Goal: Answer question/provide support

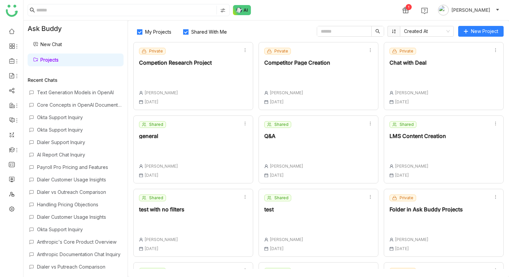
click at [283, 142] on div "Shared Q&A [PERSON_NAME] [DATE]" at bounding box center [283, 149] width 39 height 57
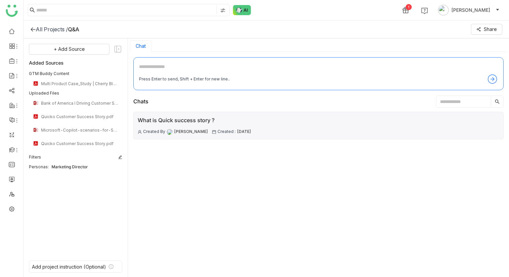
click at [250, 127] on div "What is Quick success story ? Created By [PERSON_NAME] Created : [DATE]" at bounding box center [194, 125] width 113 height 19
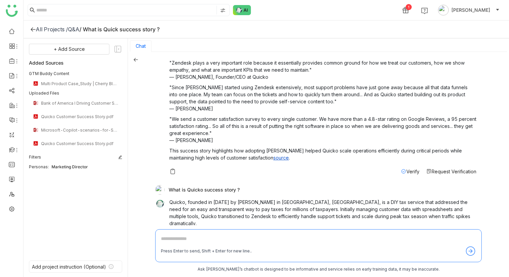
scroll to position [227, 0]
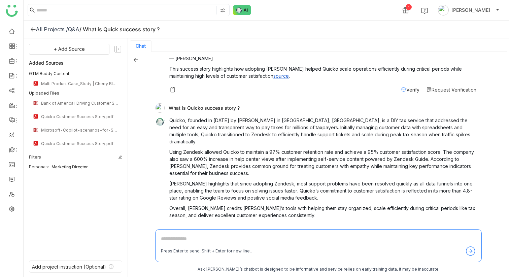
click at [407, 226] on span "Verify" at bounding box center [412, 229] width 13 height 6
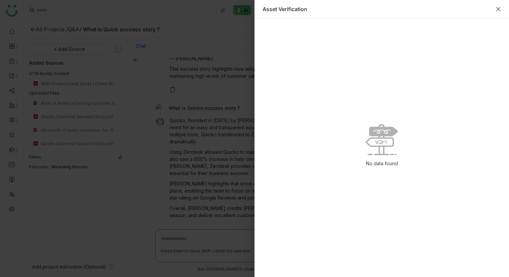
click at [498, 10] on icon "Close" at bounding box center [497, 8] width 5 height 5
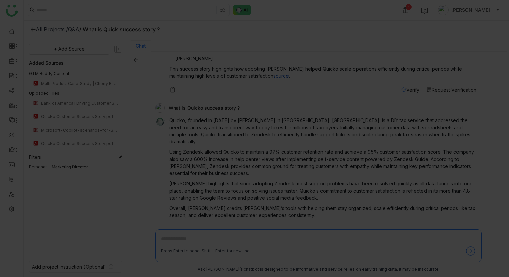
scroll to position [1, 0]
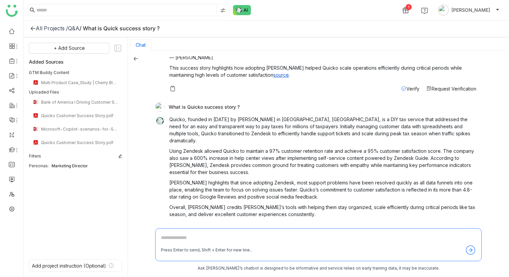
click at [210, 102] on div "What is Quicko success story ?" at bounding box center [315, 106] width 321 height 9
copy div "What is Quicko success story ?"
click at [200, 242] on textarea at bounding box center [318, 239] width 315 height 11
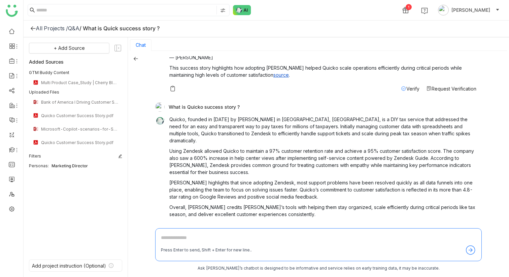
paste textarea "**********"
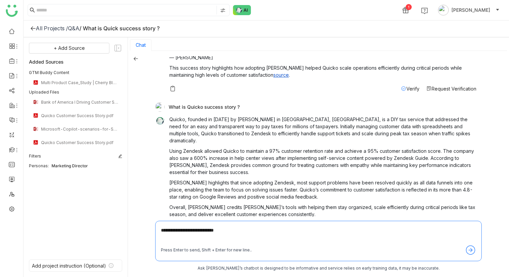
type textarea "**********"
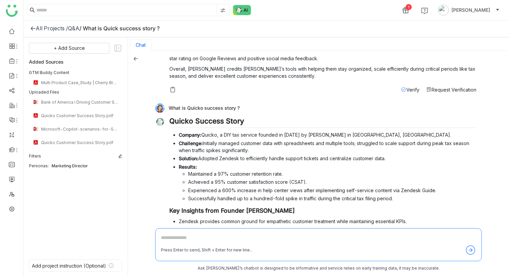
scroll to position [413, 0]
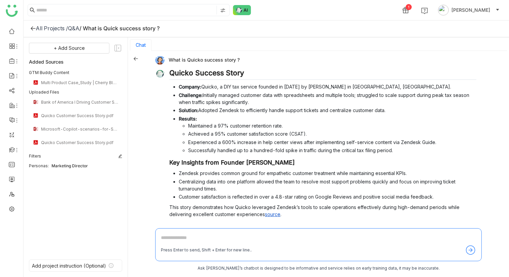
click at [414, 225] on span "Verify" at bounding box center [412, 228] width 13 height 6
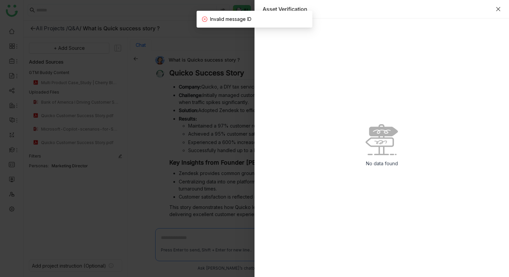
click at [498, 8] on icon "Close" at bounding box center [497, 8] width 5 height 5
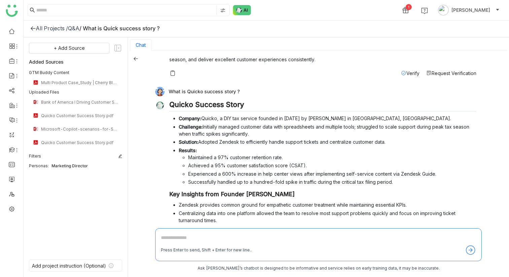
scroll to position [372, 0]
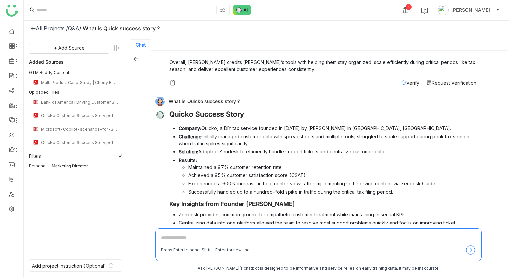
click at [74, 30] on div "Q&A" at bounding box center [73, 28] width 11 height 7
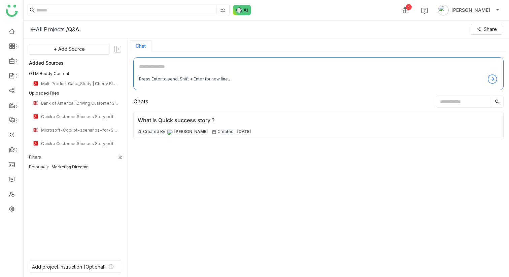
click at [148, 68] on textarea at bounding box center [318, 68] width 359 height 11
type textarea "**********"
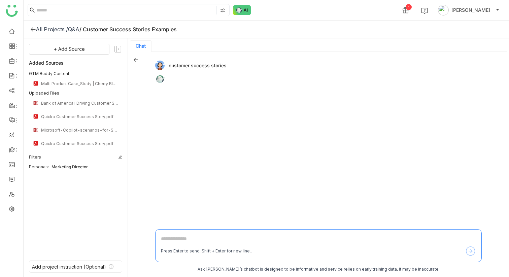
click at [211, 94] on div "customer success stories" at bounding box center [318, 141] width 326 height 168
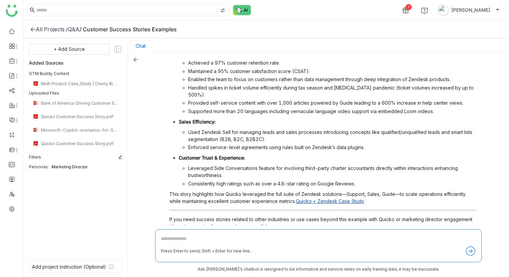
scroll to position [109, 0]
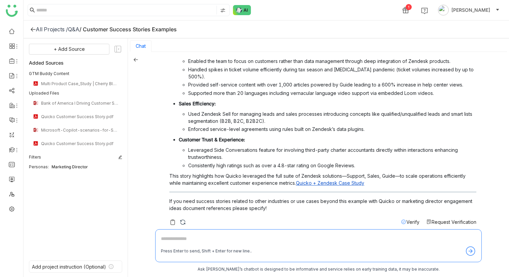
click at [409, 219] on span "Verify" at bounding box center [412, 222] width 13 height 6
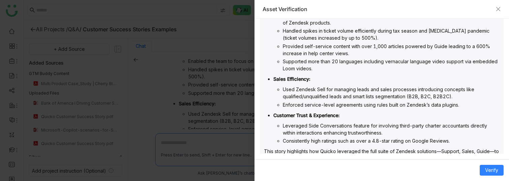
scroll to position [262, 0]
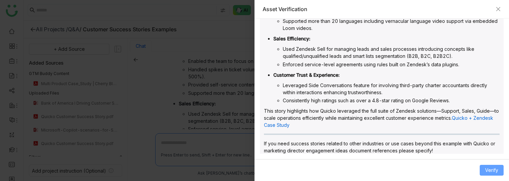
click at [493, 170] on span "Verify" at bounding box center [491, 170] width 13 height 7
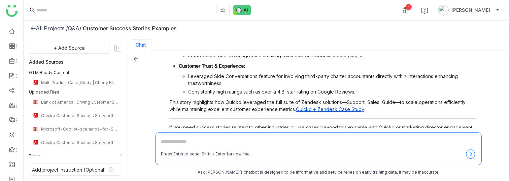
scroll to position [205, 0]
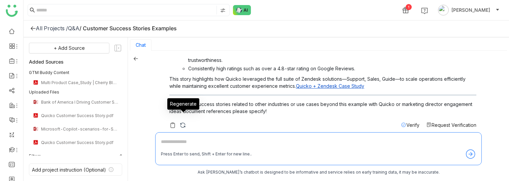
click at [184, 122] on img at bounding box center [182, 125] width 7 height 7
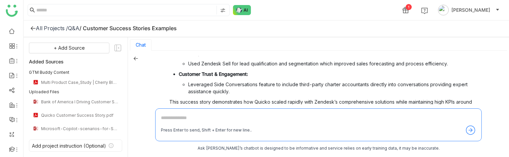
scroll to position [170, 0]
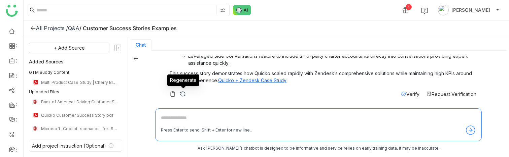
click at [182, 95] on img at bounding box center [182, 94] width 7 height 7
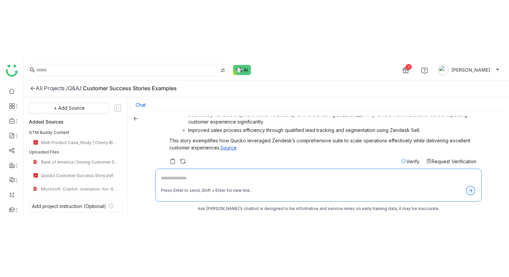
scroll to position [54, 0]
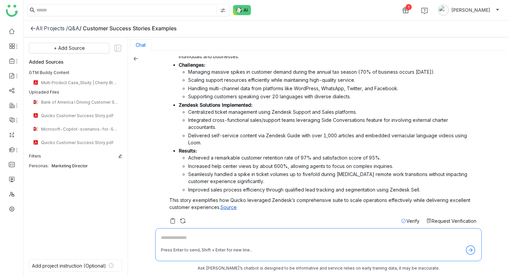
click at [105, 5] on nz-input-group at bounding box center [129, 10] width 202 height 12
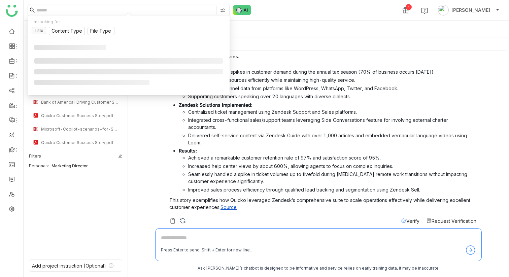
click at [106, 7] on input at bounding box center [125, 10] width 179 height 9
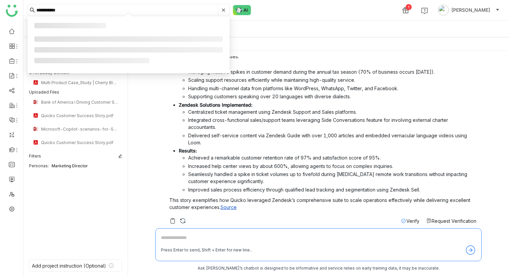
type input "**********"
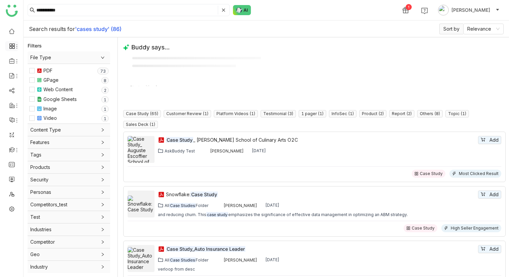
click at [11, 44] on icon at bounding box center [10, 44] width 2 height 2
click at [36, 60] on link "Dashboard" at bounding box center [47, 62] width 44 height 5
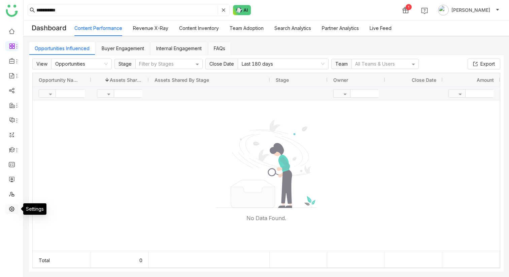
click at [11, 208] on link at bounding box center [12, 209] width 6 height 6
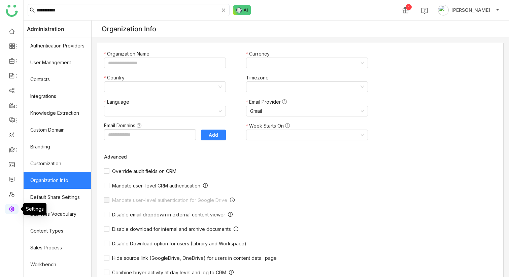
type input "*******"
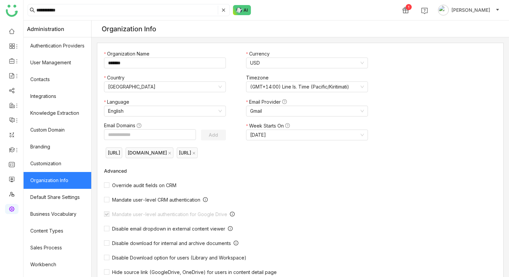
scroll to position [80, 0]
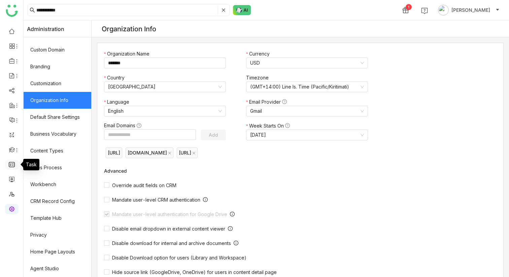
click at [11, 166] on link at bounding box center [12, 164] width 6 height 6
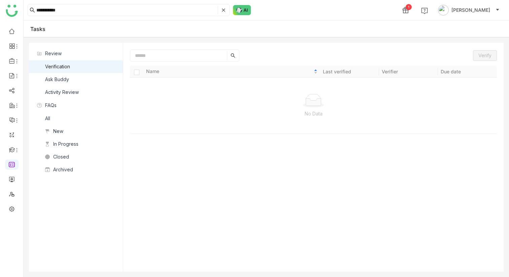
click at [64, 81] on div "Ask Buddy" at bounding box center [57, 79] width 24 height 7
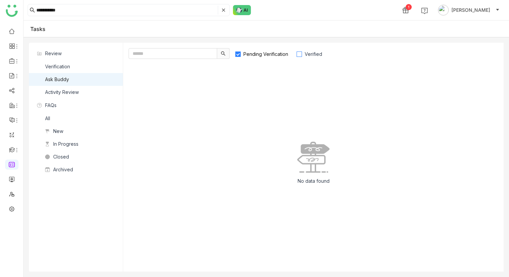
click at [303, 56] on span "Verified" at bounding box center [313, 54] width 23 height 6
click at [302, 56] on span "Verified" at bounding box center [313, 54] width 23 height 6
click at [303, 55] on span "Verified" at bounding box center [313, 54] width 23 height 6
